Goal: Navigation & Orientation: Find specific page/section

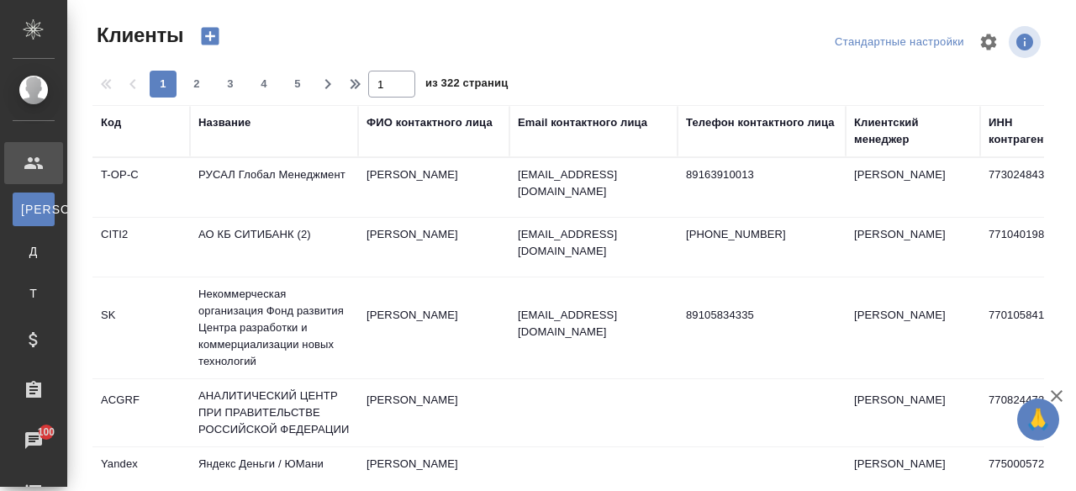
select select "RU"
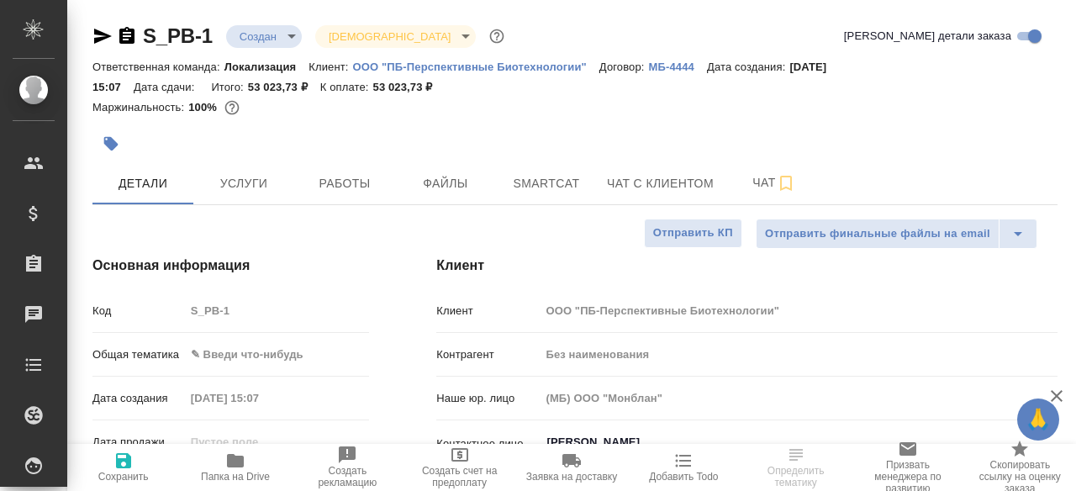
select select "RU"
type textarea "x"
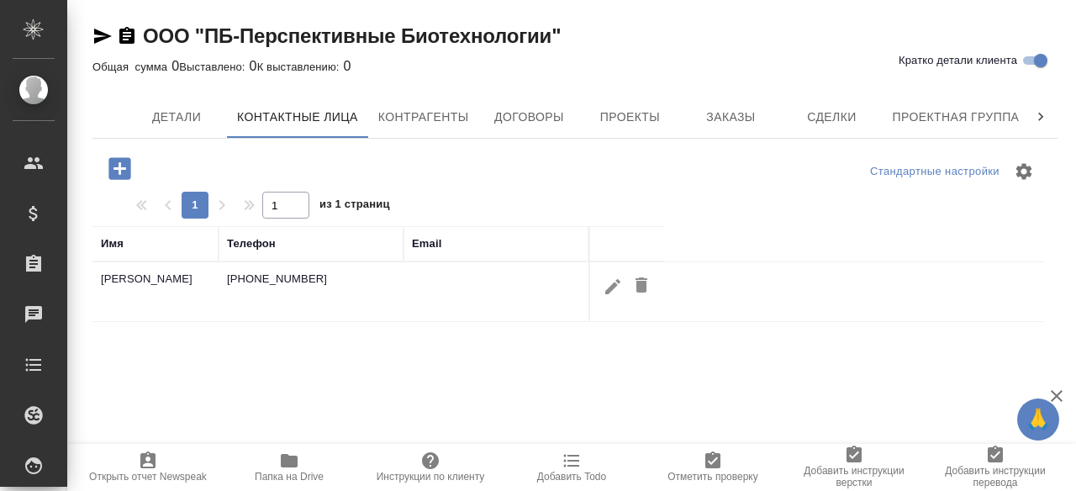
select select "RU"
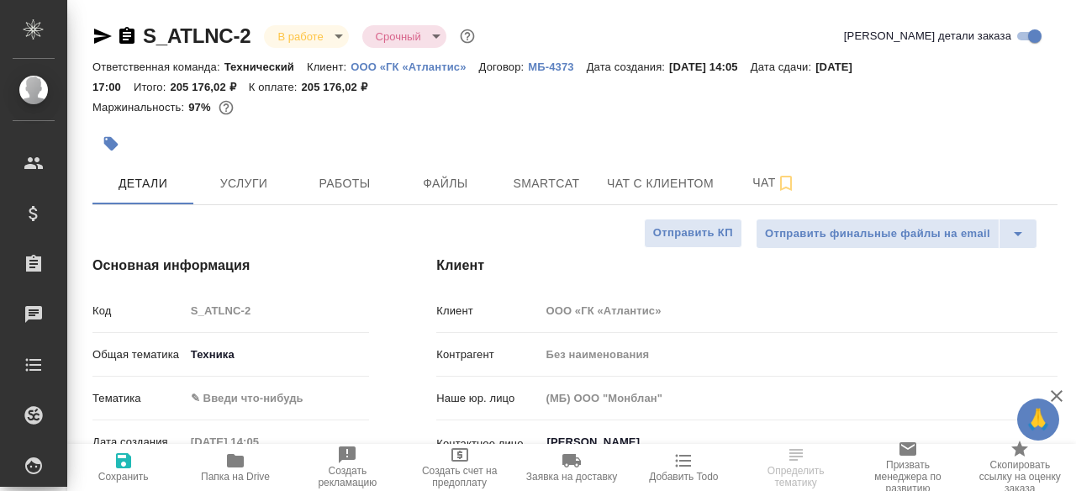
select select "RU"
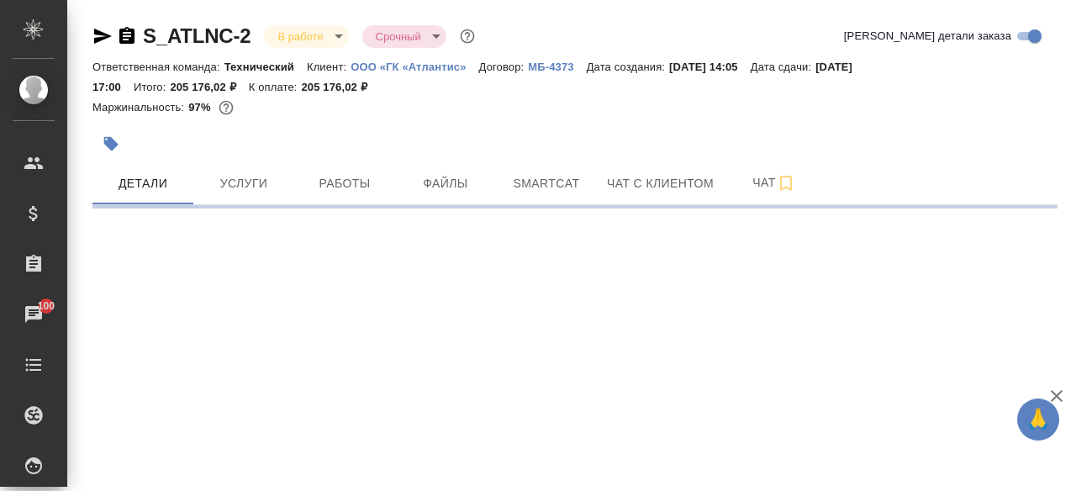
select select "RU"
